Goal: Task Accomplishment & Management: Complete application form

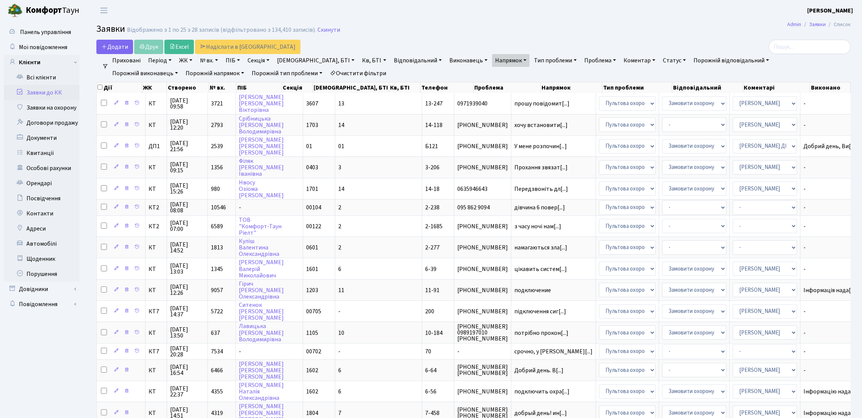
select select "25"
click at [45, 103] on link "Заявки на охорону" at bounding box center [42, 107] width 76 height 15
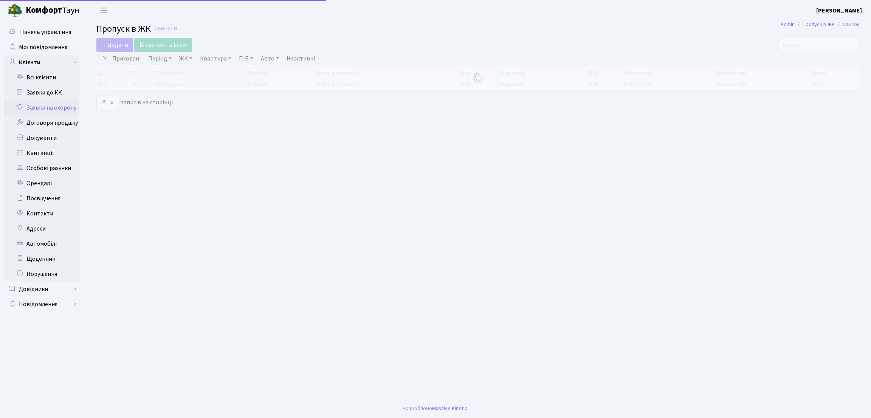
select select "25"
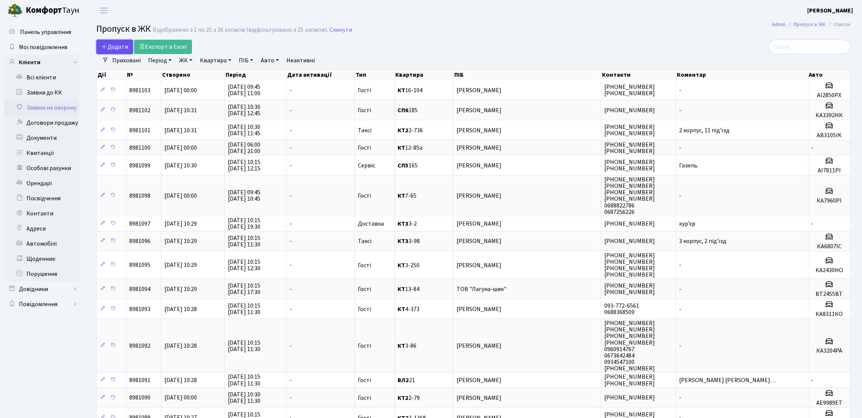
click at [109, 48] on span "Додати" at bounding box center [114, 47] width 27 height 8
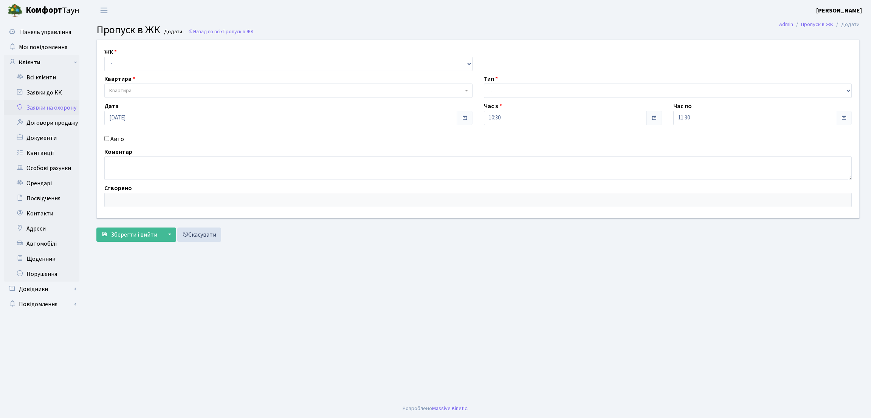
click at [135, 73] on div "ЖК - КТ, вул. Регенераторна, [GEOGRAPHIC_DATA], вул. [PERSON_NAME], [GEOGRAPHIC…" at bounding box center [478, 129] width 774 height 178
click at [135, 69] on select "- КТ, вул. Регенераторна, [GEOGRAPHIC_DATA], вул. [PERSON_NAME], [GEOGRAPHIC_DA…" at bounding box center [288, 64] width 368 height 14
select select "271"
click at [104, 57] on select "- КТ, вул. Регенераторна, 4 ЦП, вул. Джона Маккейна, 7 ТХ, вул. Ділова, 1/2 КТ2…" at bounding box center [288, 64] width 368 height 14
select select
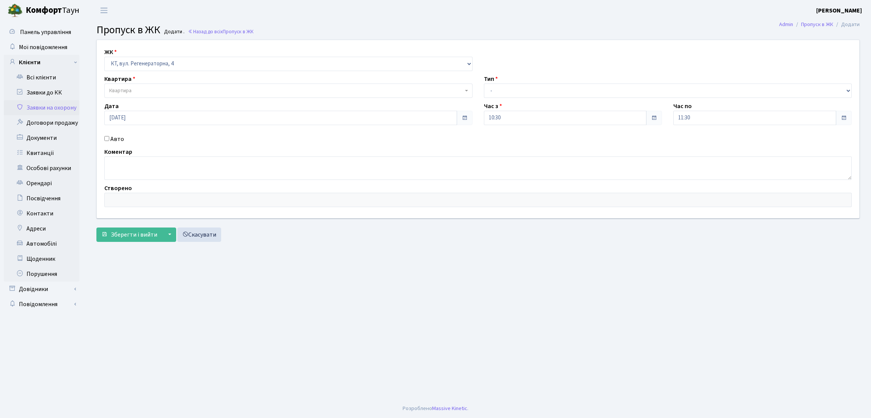
click at [112, 139] on label "Авто" at bounding box center [117, 139] width 14 height 9
click at [109, 139] on input "Авто" at bounding box center [106, 138] width 5 height 5
checkbox input "true"
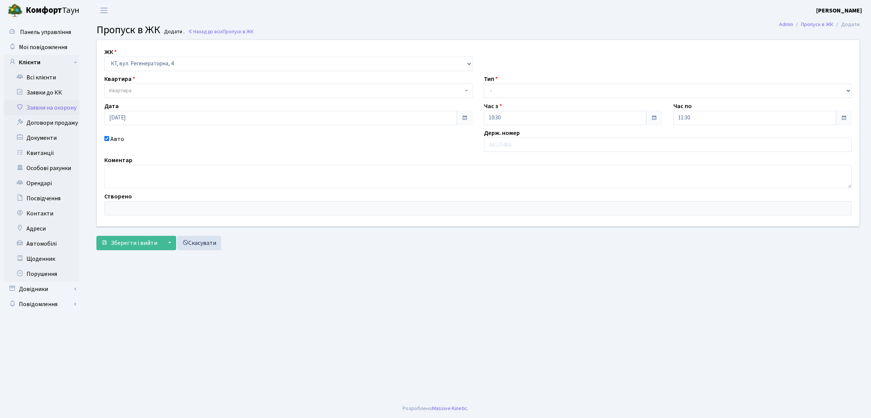
click at [547, 81] on div "Тип - Доставка Таксі Гості Сервіс" at bounding box center [667, 85] width 379 height 23
drag, startPoint x: 548, startPoint y: 90, endPoint x: 547, endPoint y: 81, distance: 9.1
click at [547, 81] on div "Тип - Доставка Таксі Гості Сервіс" at bounding box center [667, 85] width 379 height 23
click at [542, 90] on select "- Доставка Таксі Гості Сервіс" at bounding box center [668, 91] width 368 height 14
select select "1"
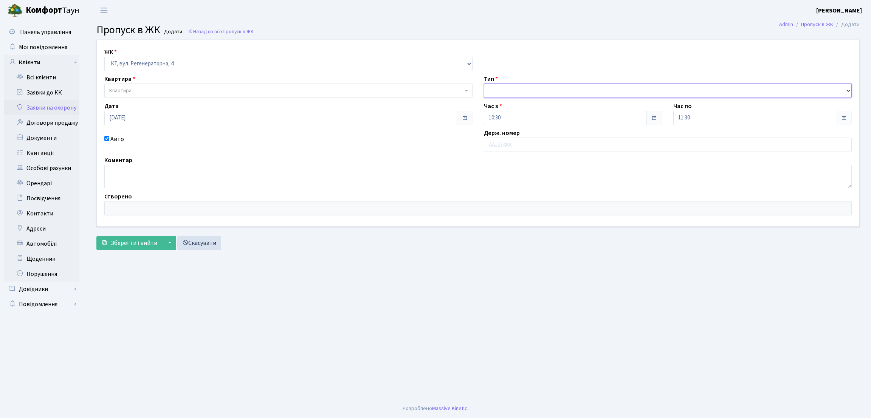
click at [484, 84] on select "- Доставка Таксі Гості Сервіс" at bounding box center [668, 91] width 368 height 14
click at [523, 143] on input "text" at bounding box center [668, 145] width 368 height 14
type input "КА3596МТ"
click at [187, 86] on span "Квартира" at bounding box center [288, 91] width 368 height 14
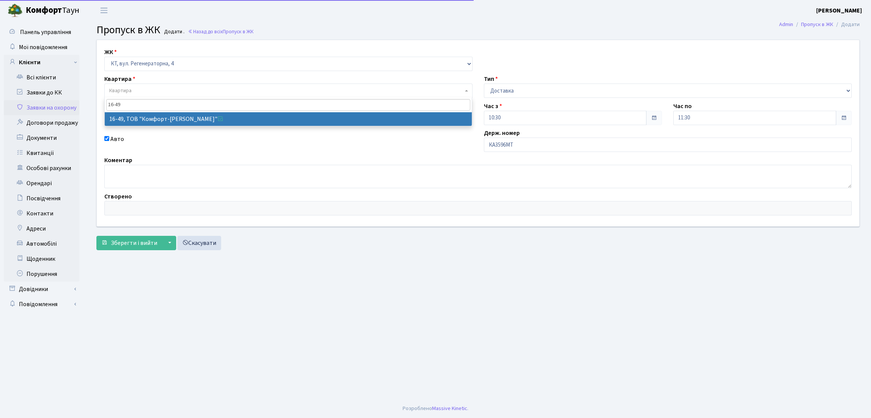
type input "16-49"
select select "8610"
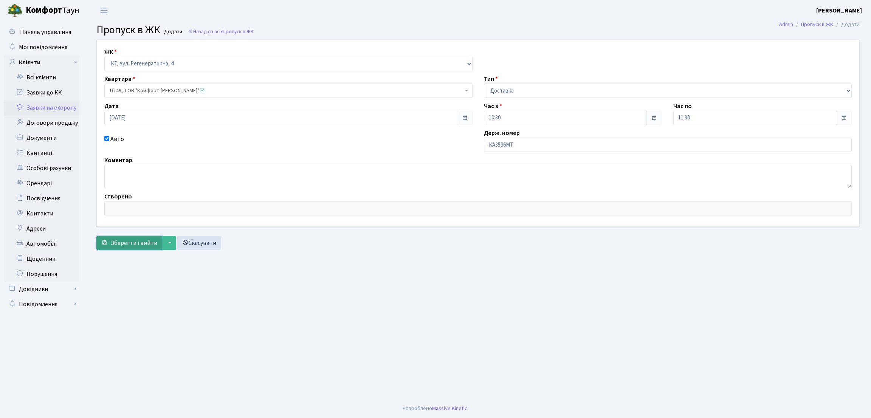
click at [146, 244] on span "Зберегти і вийти" at bounding box center [134, 243] width 46 height 8
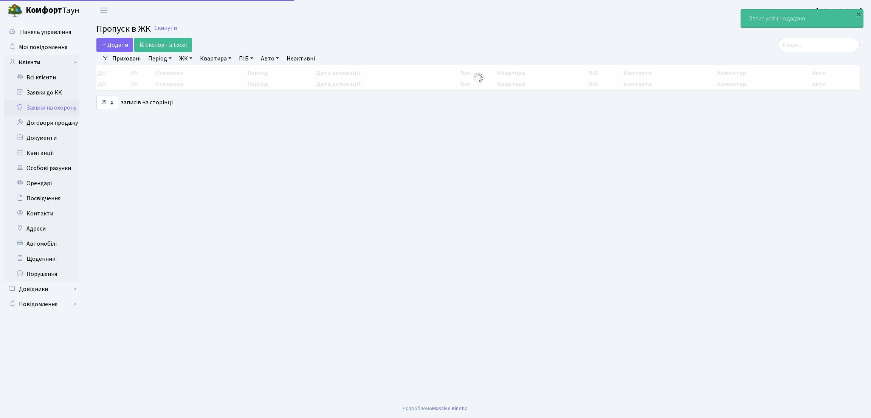
select select "25"
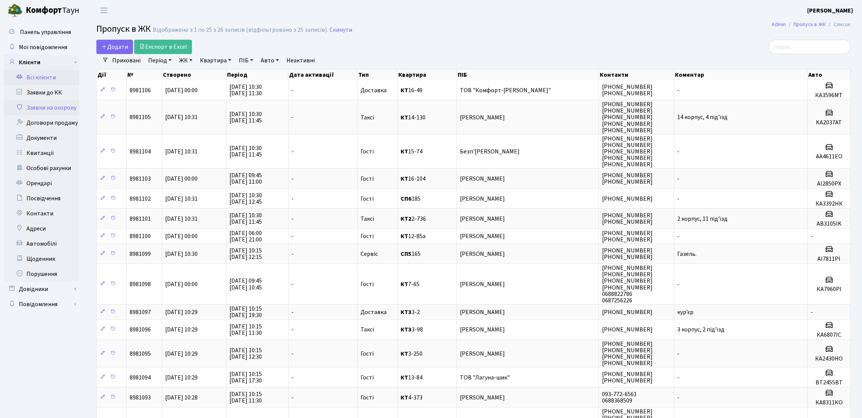
click at [31, 76] on link "Всі клієнти" at bounding box center [42, 77] width 76 height 15
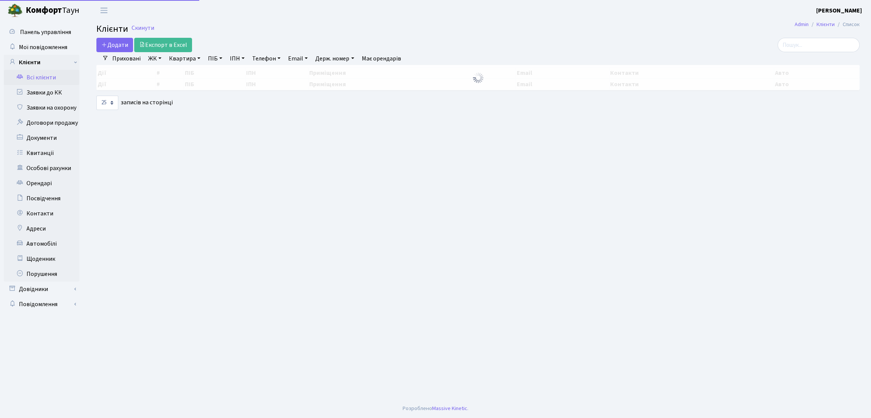
select select "25"
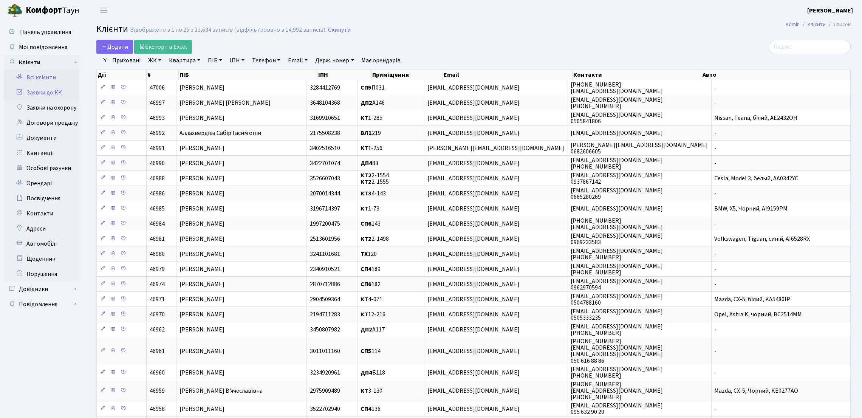
click at [51, 93] on link "Заявки до КК" at bounding box center [42, 92] width 76 height 15
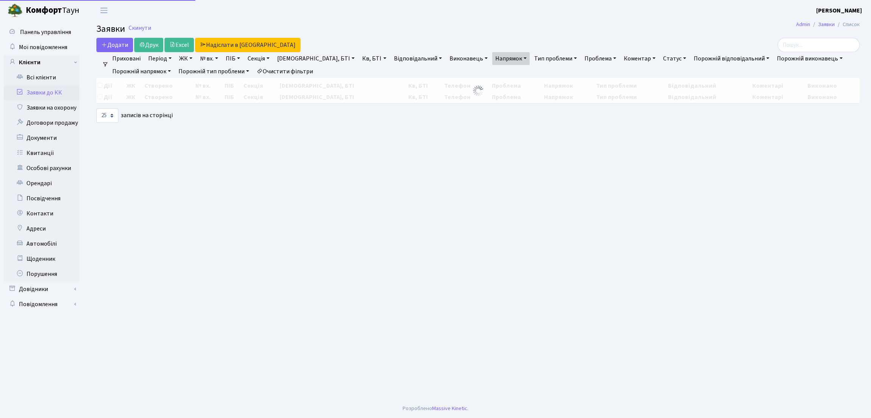
select select "25"
